Goal: Find contact information: Find contact information

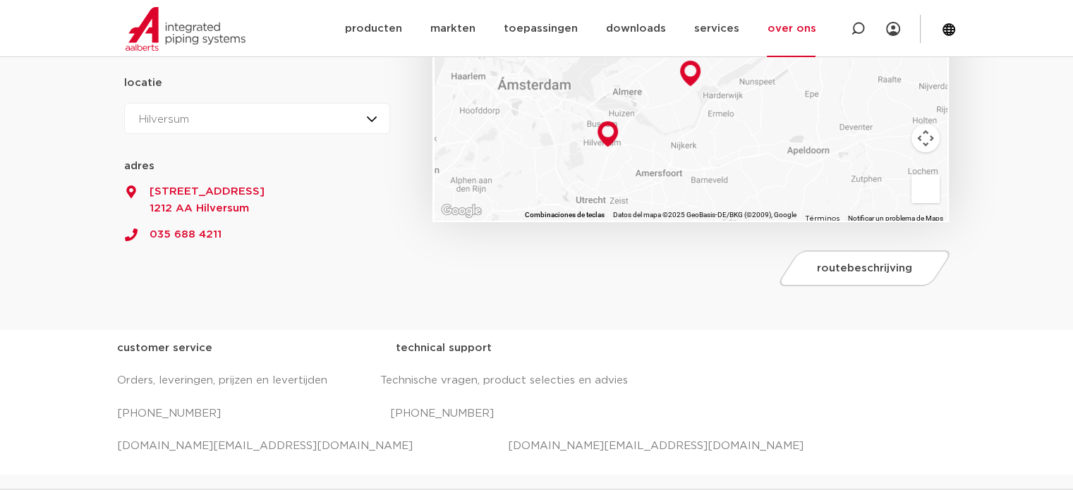
scroll to position [353, 0]
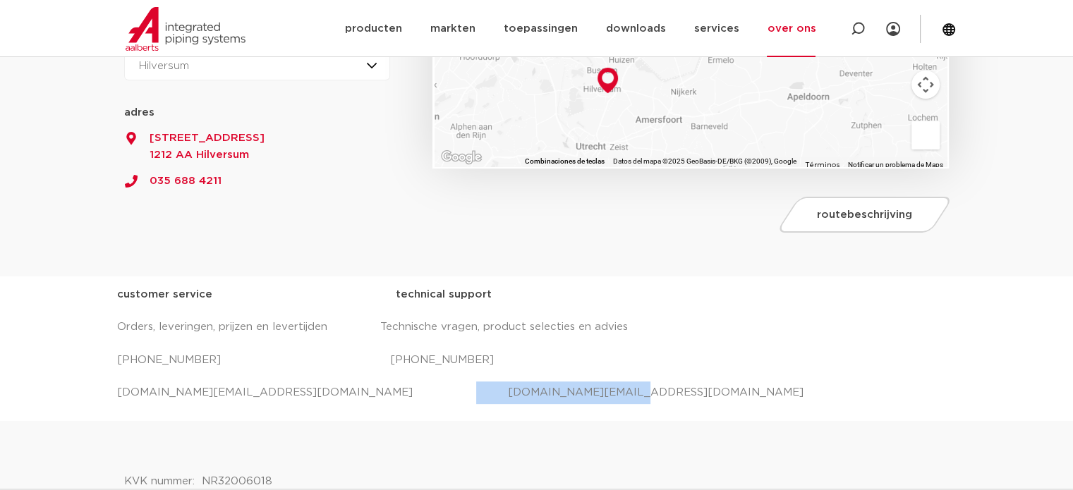
drag, startPoint x: 543, startPoint y: 395, endPoint x: 378, endPoint y: 396, distance: 165.1
click at [378, 396] on p "[DOMAIN_NAME][EMAIL_ADDRESS][DOMAIN_NAME] [DOMAIN_NAME][EMAIL_ADDRESS][DOMAIN_N…" at bounding box center [537, 393] width 840 height 23
copy p "[DOMAIN_NAME][EMAIL_ADDRESS][DOMAIN_NAME]"
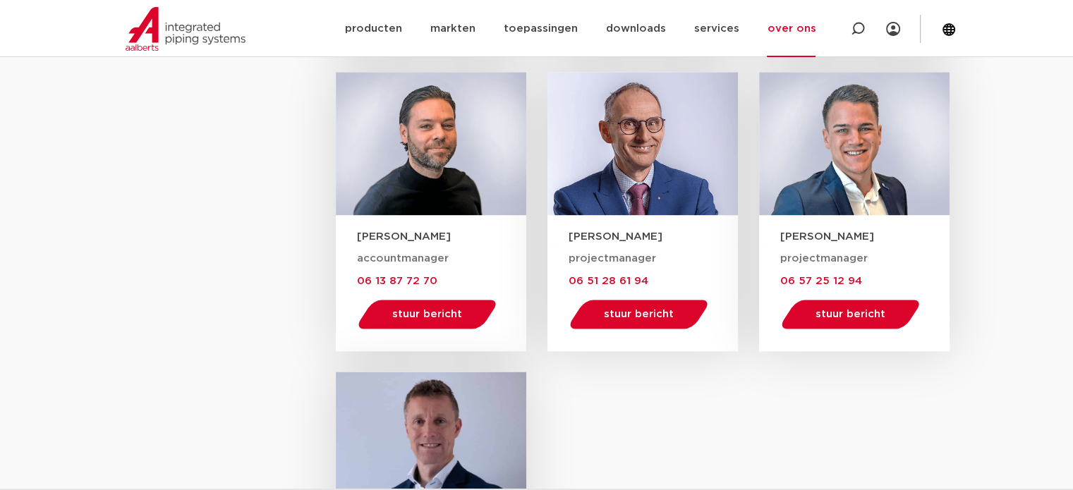
scroll to position [1835, 0]
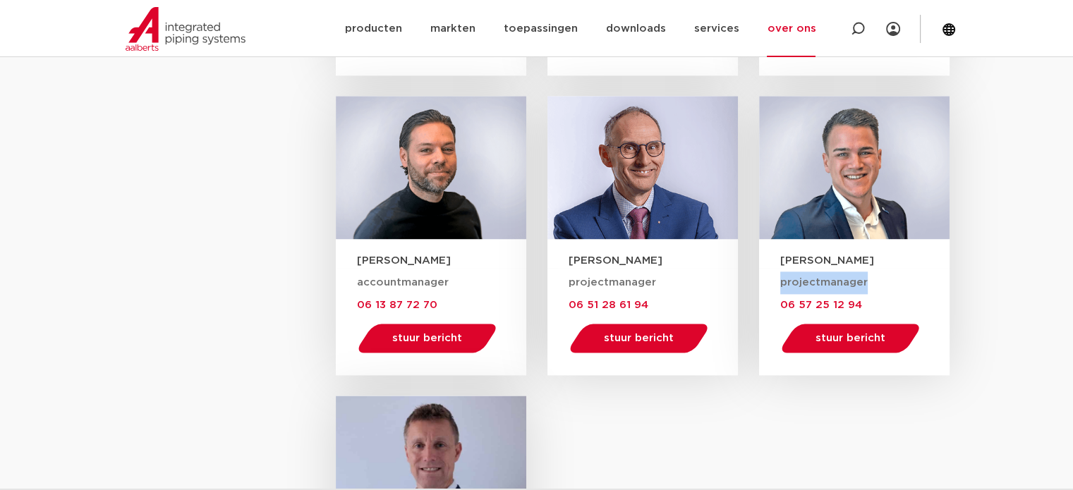
drag, startPoint x: 872, startPoint y: 279, endPoint x: 781, endPoint y: 282, distance: 91.0
click at [781, 282] on div "projectmanager 06 57 25 12 94 stuur bericht [PERSON_NAME][EMAIL_ADDRESS][PERSON…" at bounding box center [864, 317] width 169 height 90
drag, startPoint x: 866, startPoint y: 259, endPoint x: 797, endPoint y: 260, distance: 69.2
click at [797, 260] on h3 "[PERSON_NAME]" at bounding box center [864, 260] width 169 height 15
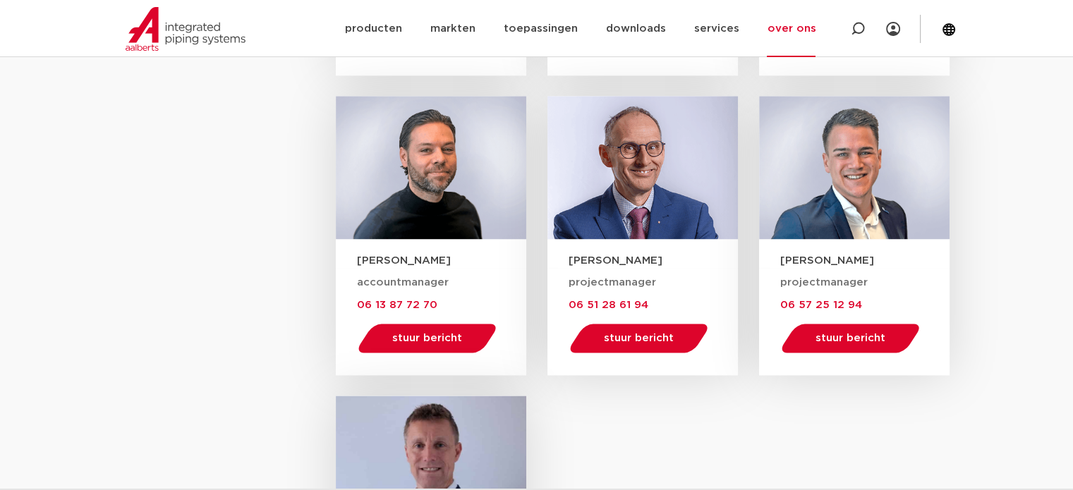
click at [793, 282] on span "projectmanager" at bounding box center [823, 282] width 87 height 11
click at [845, 336] on span "stuur bericht" at bounding box center [851, 338] width 70 height 11
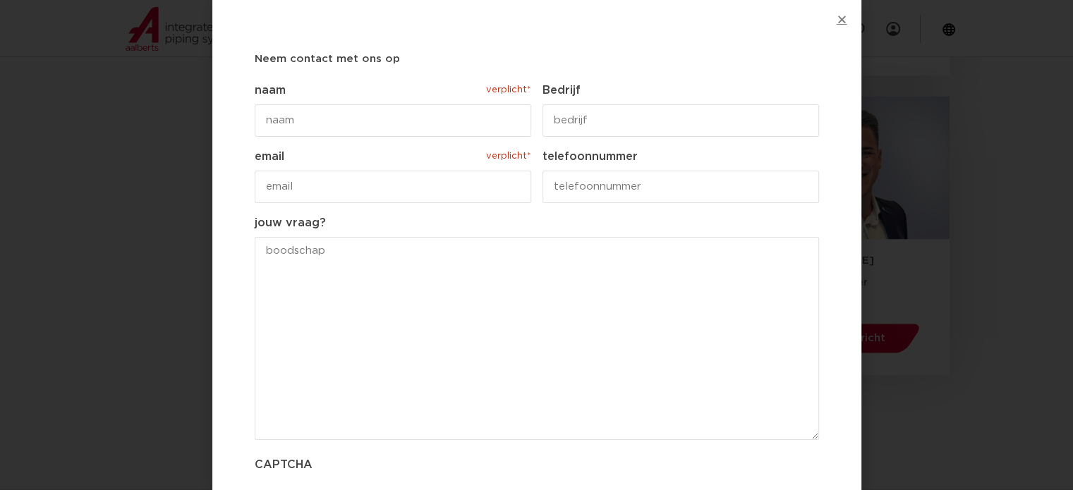
click at [838, 21] on icon "Close" at bounding box center [842, 19] width 11 height 11
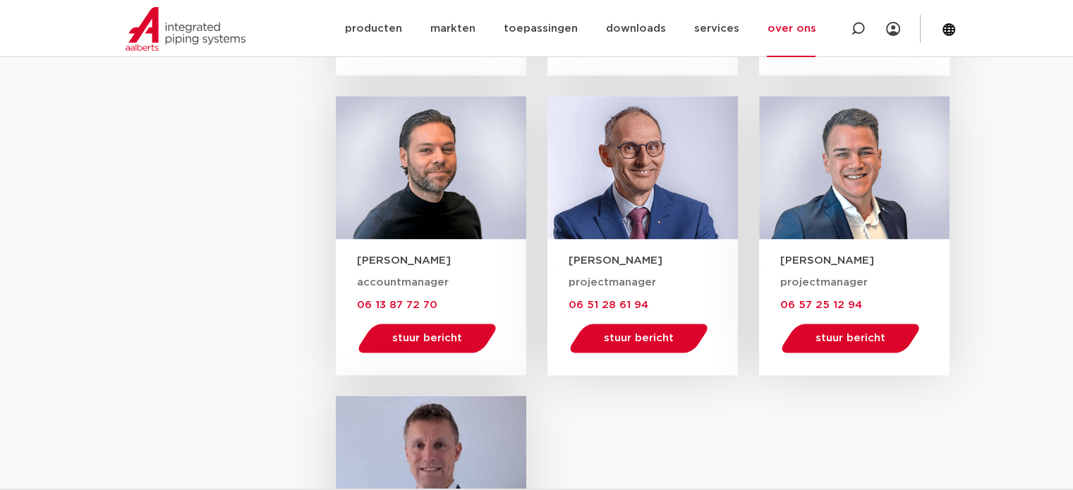
drag, startPoint x: 862, startPoint y: 256, endPoint x: 759, endPoint y: 257, distance: 103.0
click at [759, 257] on div "[PERSON_NAME]" at bounding box center [854, 253] width 191 height 29
copy h3 "[PERSON_NAME]"
drag, startPoint x: 885, startPoint y: 281, endPoint x: 769, endPoint y: 285, distance: 115.8
click at [769, 285] on div "projectmanager 06 57 25 12 94 stuur bericht [PERSON_NAME][EMAIL_ADDRESS][PERSON…" at bounding box center [854, 321] width 191 height 107
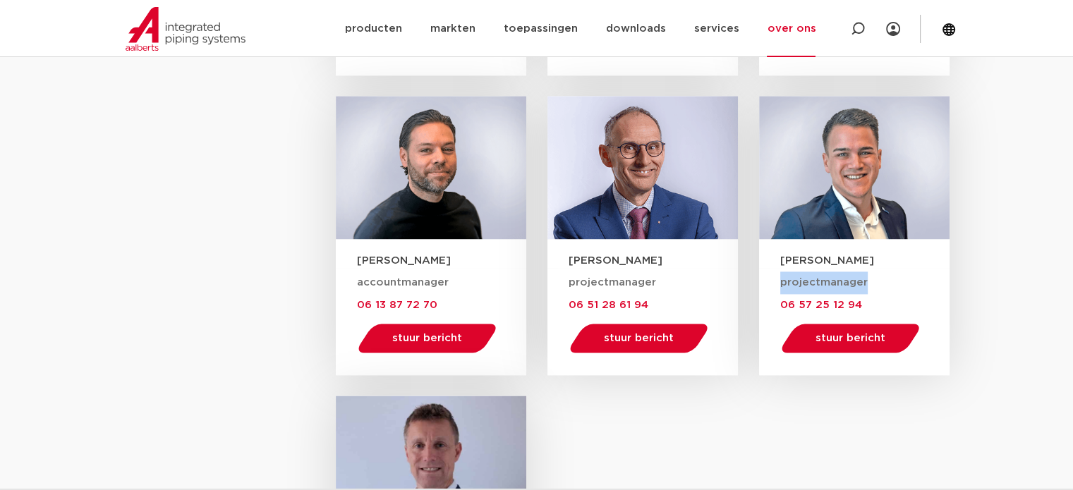
copy span "projectmanager"
drag, startPoint x: 877, startPoint y: 298, endPoint x: 783, endPoint y: 301, distance: 94.6
click at [783, 301] on div "projectmanager 06 57 25 12 94 stuur bericht [PERSON_NAME][EMAIL_ADDRESS][PERSON…" at bounding box center [864, 317] width 169 height 90
copy span "06 57 25 12 94"
